Goal: Book appointment/travel/reservation

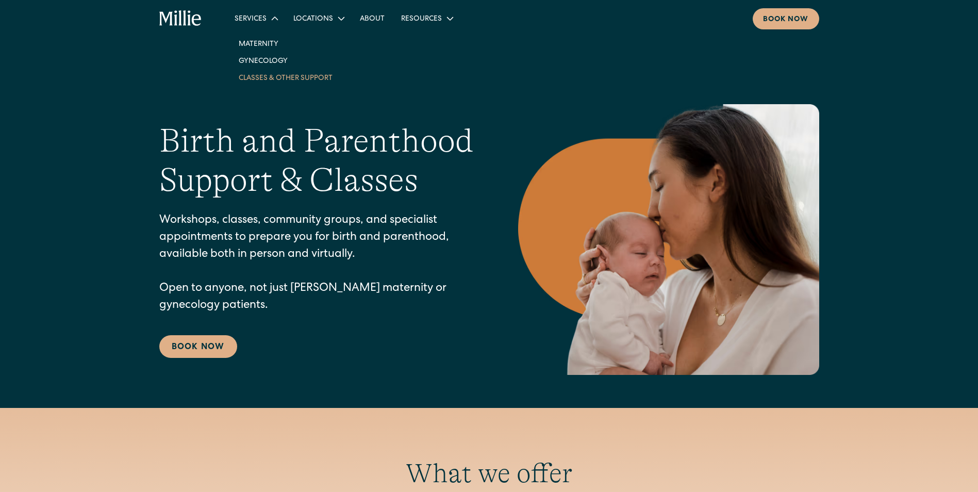
click at [262, 75] on link "Classes & Other Support" at bounding box center [285, 77] width 110 height 17
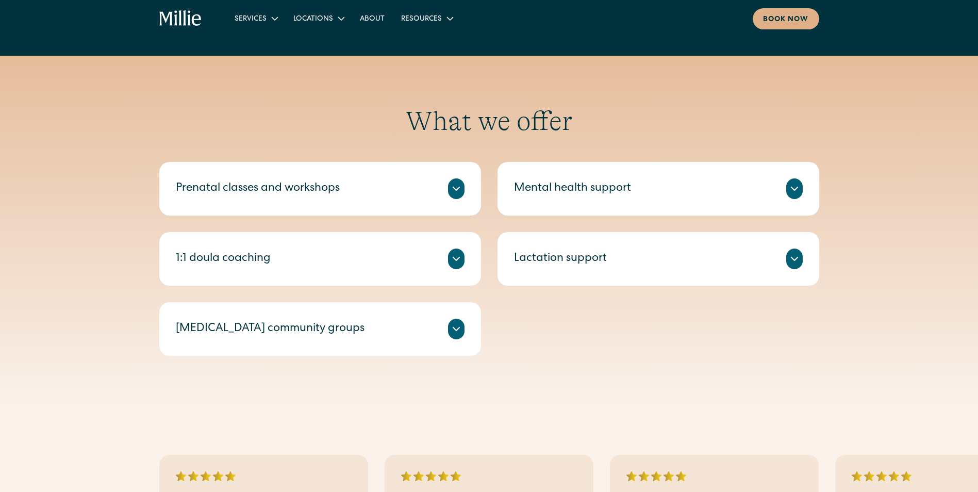
scroll to position [354, 0]
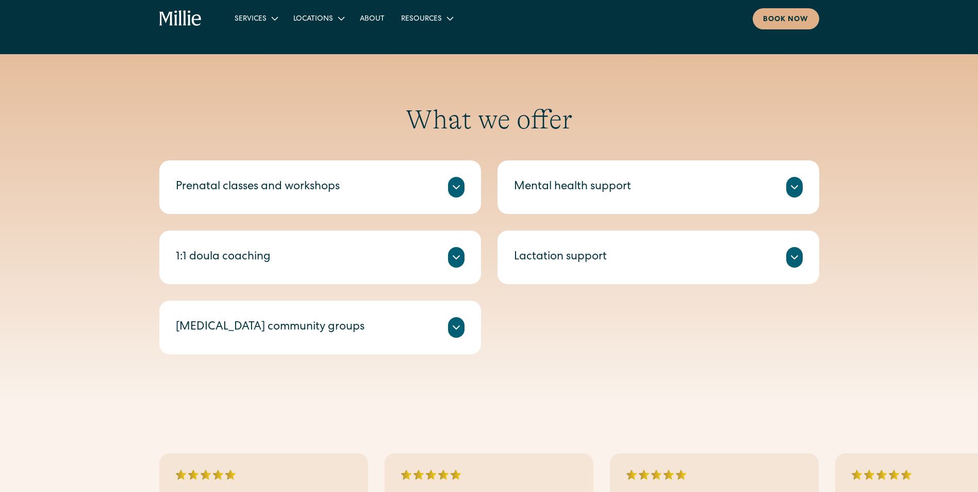
click at [378, 324] on div "[MEDICAL_DATA] community groups" at bounding box center [320, 327] width 289 height 21
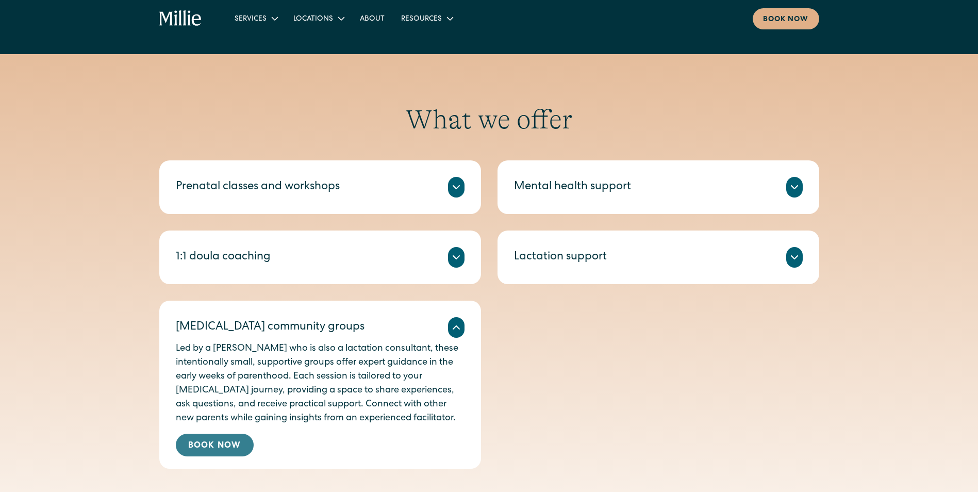
click at [225, 444] on link "Book Now" at bounding box center [215, 444] width 78 height 23
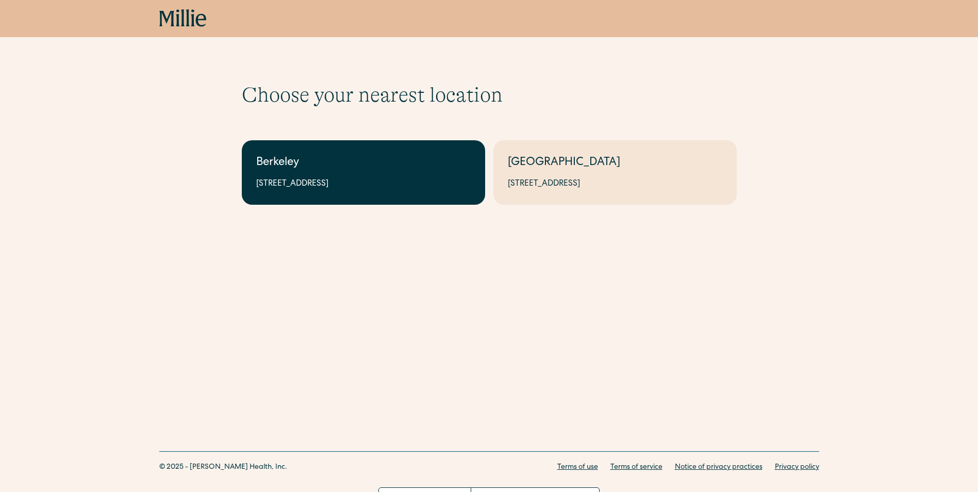
click at [352, 173] on link "Berkeley 2999 Regent St, Suite 524, Berkeley, CA 94705" at bounding box center [363, 172] width 243 height 64
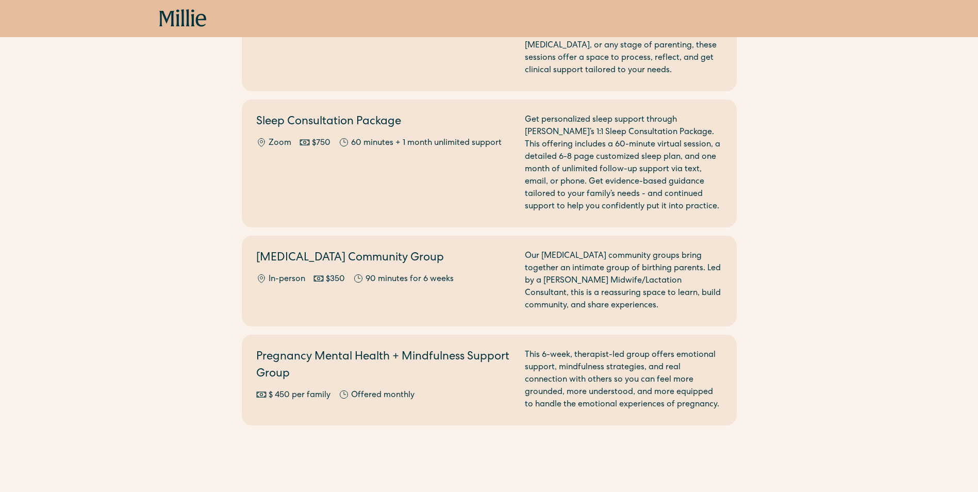
scroll to position [1171, 0]
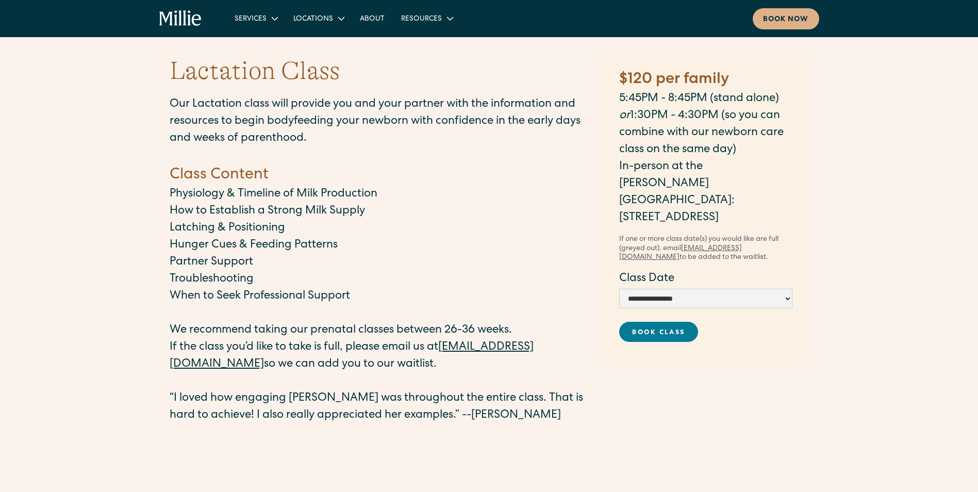
scroll to position [22, 0]
click at [726, 270] on label "Class Date" at bounding box center [705, 278] width 173 height 17
click at [711, 288] on select "**********" at bounding box center [705, 298] width 173 height 20
click at [548, 188] on p "Physiology & Timeline of Milk Production" at bounding box center [381, 194] width 423 height 17
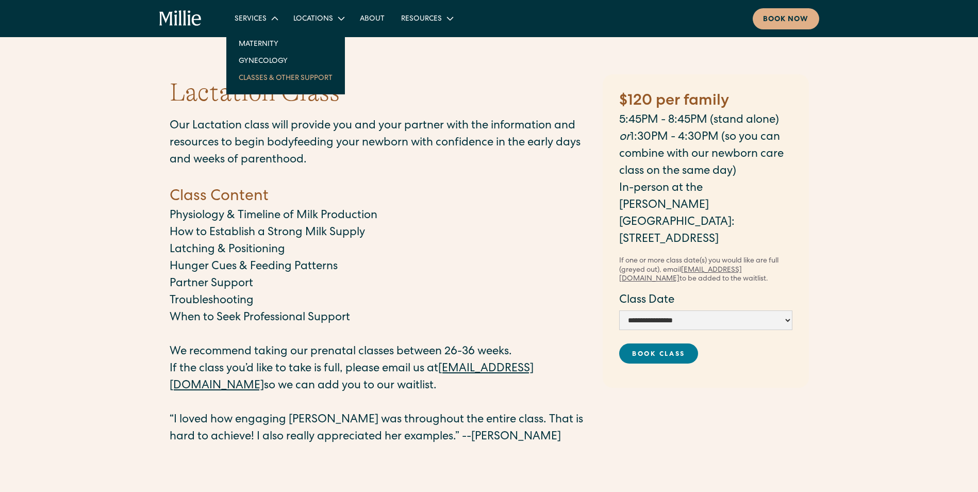
click at [271, 78] on link "Classes & Other Support" at bounding box center [285, 77] width 110 height 17
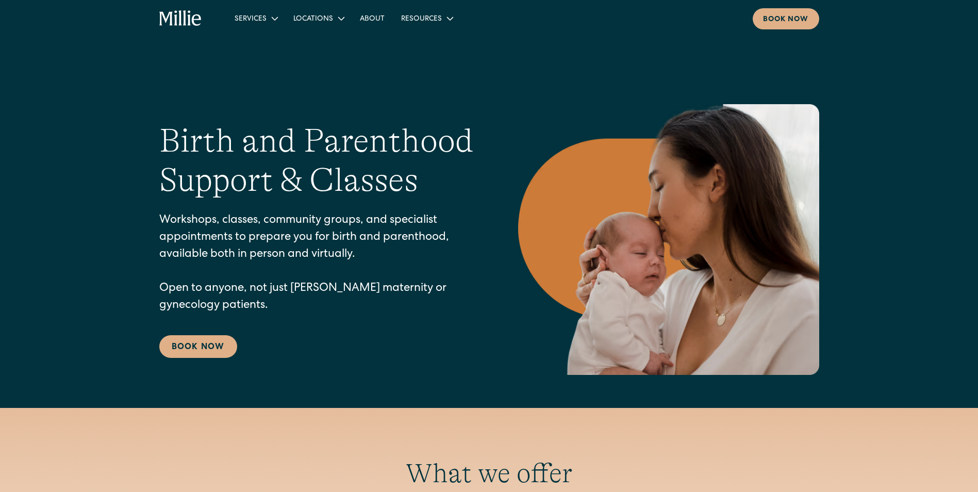
scroll to position [332, 0]
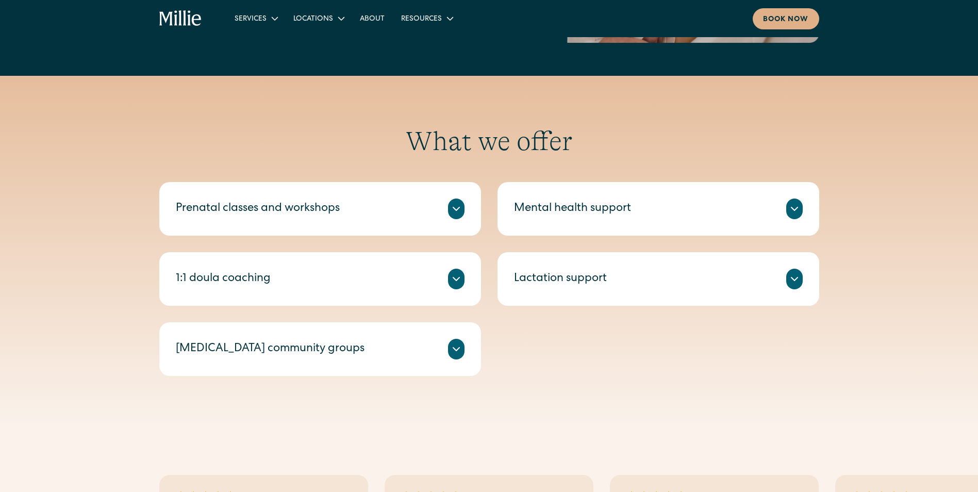
click at [352, 228] on div "Prenatal classes and workshops Millie’s prenatal classes and workshops help you…" at bounding box center [320, 209] width 322 height 54
click at [541, 286] on div "Lactation support" at bounding box center [560, 279] width 93 height 17
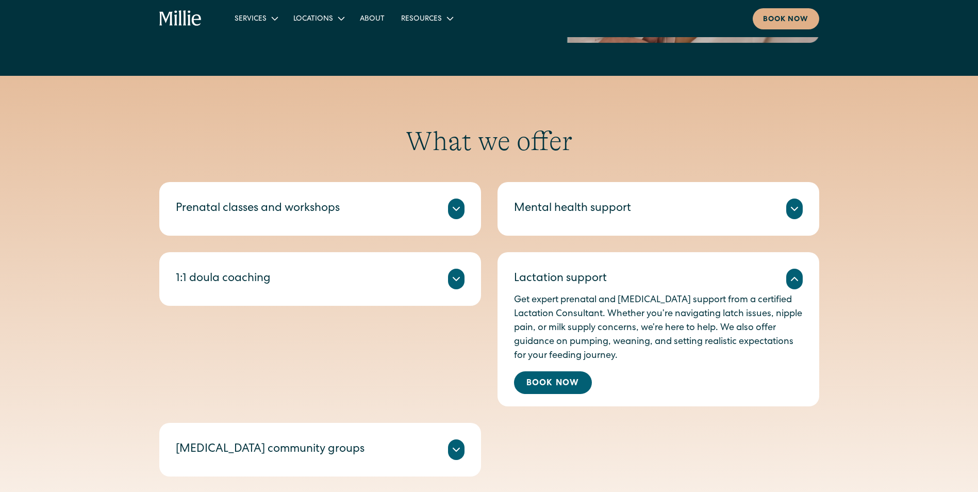
click at [418, 224] on div "Prenatal classes and workshops Millie’s prenatal classes and workshops help you…" at bounding box center [320, 209] width 322 height 54
click at [464, 212] on div at bounding box center [456, 208] width 16 height 21
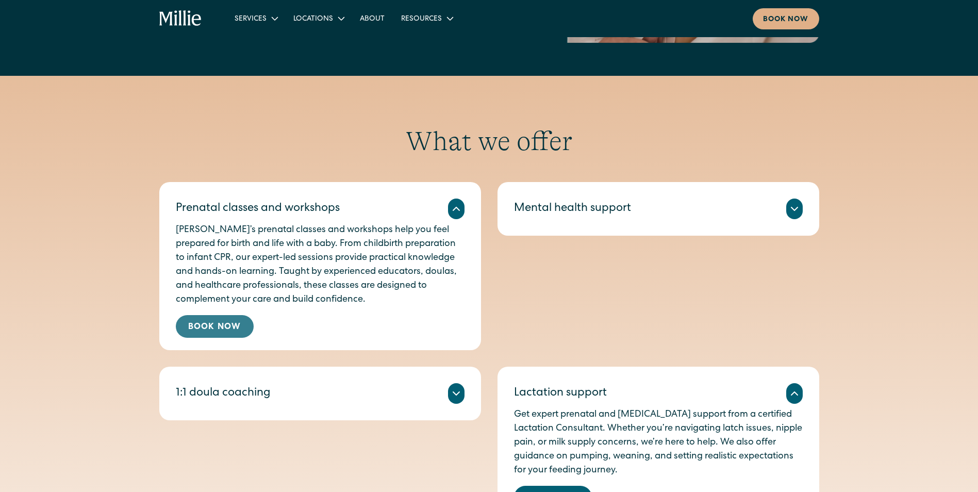
click at [246, 325] on link "Book Now" at bounding box center [215, 326] width 78 height 23
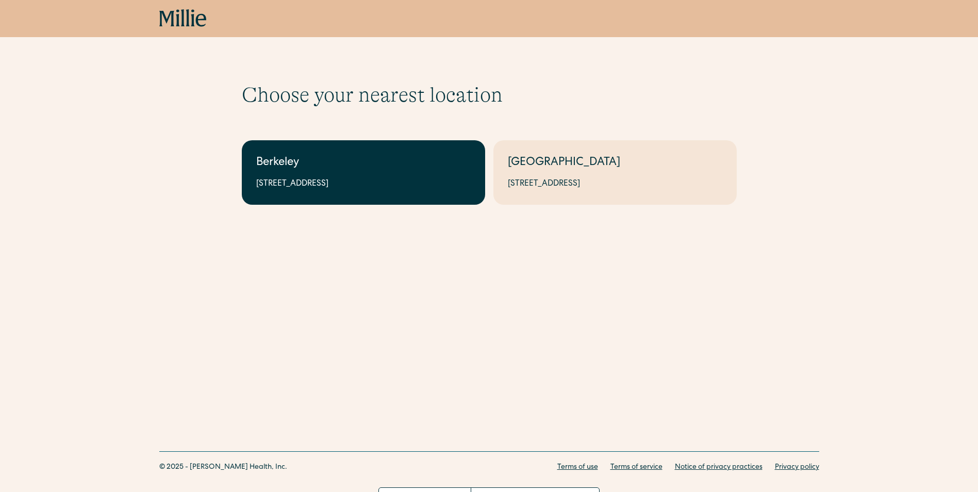
click at [450, 197] on link "Berkeley 2999 Regent St, Suite 524, Berkeley, CA 94705" at bounding box center [363, 172] width 243 height 64
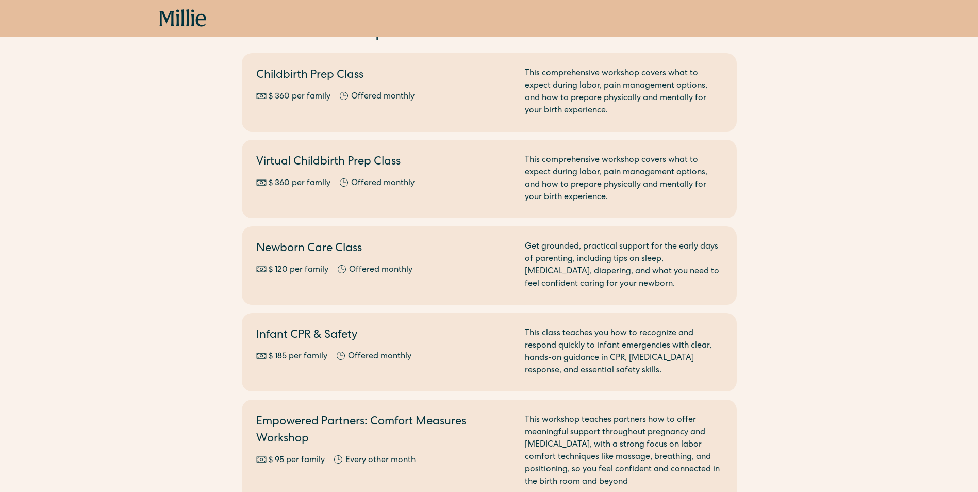
scroll to position [302, 0]
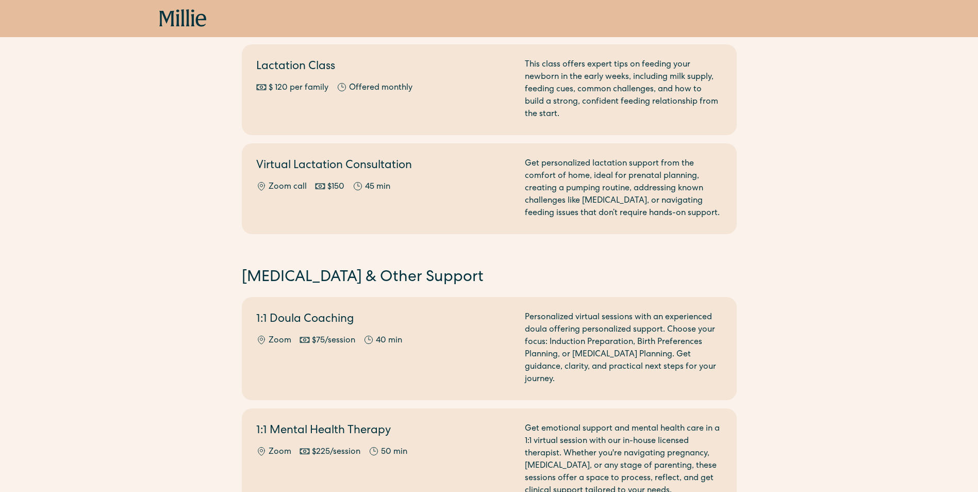
scroll to position [656, 0]
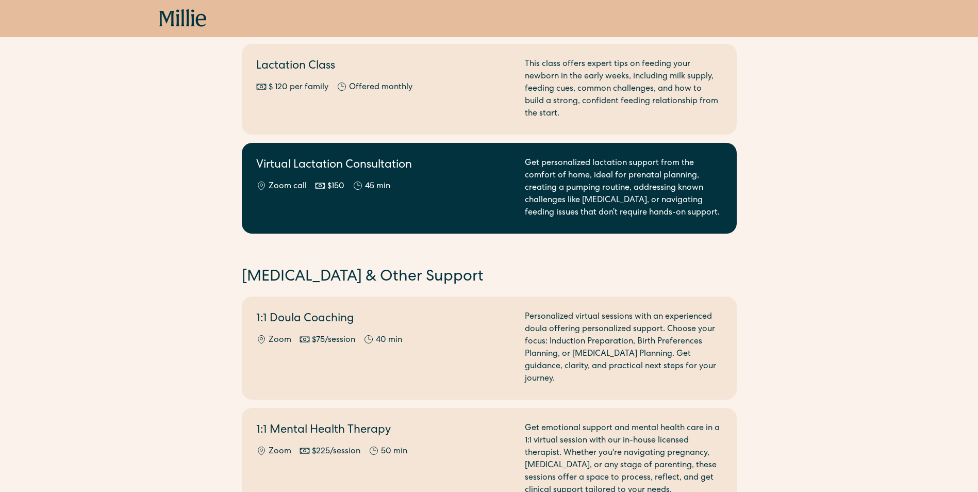
click at [305, 215] on div "Virtual Lactation Consultation Zoom call $150 45 min" at bounding box center [384, 188] width 256 height 62
